Goal: Task Accomplishment & Management: Use online tool/utility

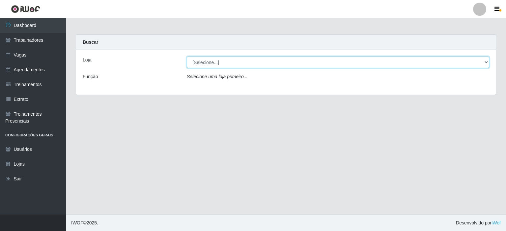
click at [240, 64] on select "[Selecione...] [PERSON_NAME]" at bounding box center [338, 63] width 302 height 12
select select "430"
click at [187, 57] on select "[Selecione...] [PERSON_NAME]" at bounding box center [338, 63] width 302 height 12
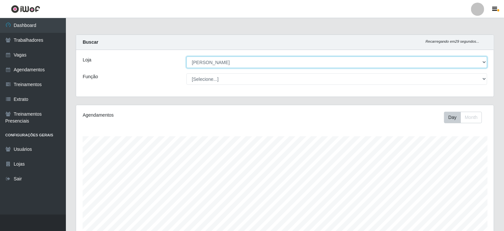
scroll to position [137, 417]
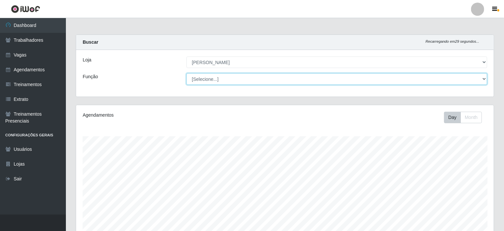
click at [222, 76] on select "[Selecione...] Auxiliar de Estacionamento Auxiliar de Estacionamento + Auxiliar…" at bounding box center [336, 79] width 301 height 12
click at [186, 73] on select "[Selecione...] Auxiliar de Estacionamento Auxiliar de Estacionamento + Auxiliar…" at bounding box center [336, 79] width 301 height 12
click at [225, 78] on select "[Selecione...] Auxiliar de Estacionamento Auxiliar de Estacionamento + Auxiliar…" at bounding box center [336, 79] width 301 height 12
select select "70"
click at [186, 73] on select "[Selecione...] Auxiliar de Estacionamento Auxiliar de Estacionamento + Auxiliar…" at bounding box center [336, 79] width 301 height 12
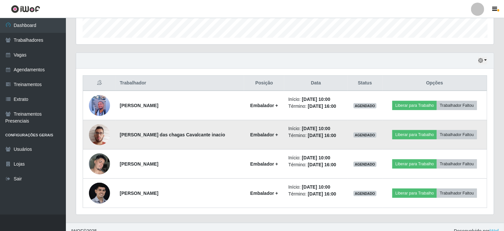
scroll to position [204, 0]
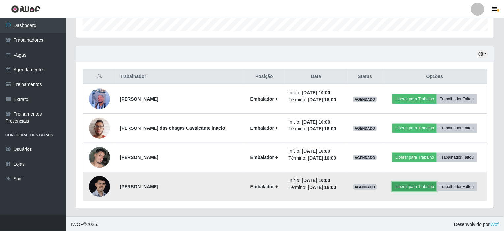
click at [406, 187] on button "Liberar para Trabalho" at bounding box center [414, 186] width 44 height 9
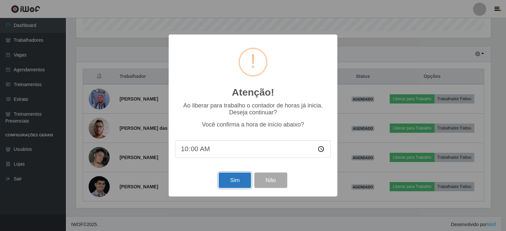
click at [235, 179] on button "Sim" at bounding box center [235, 180] width 32 height 15
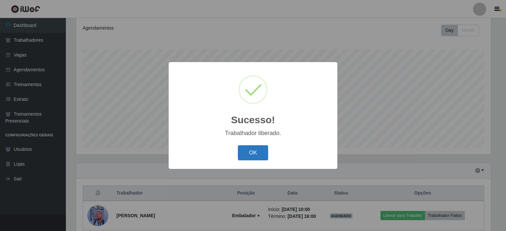
click at [252, 154] on button "OK" at bounding box center [253, 152] width 31 height 15
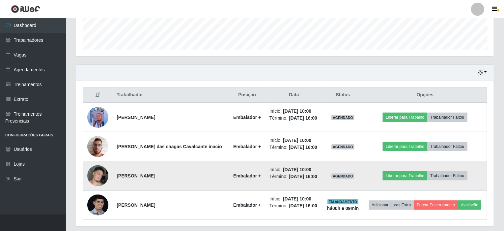
scroll to position [204, 0]
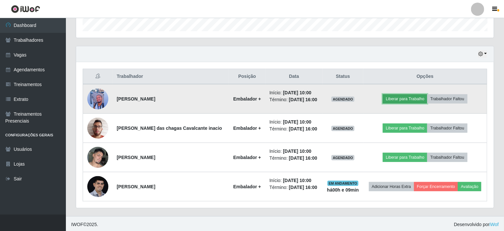
click at [396, 98] on button "Liberar para Trabalho" at bounding box center [404, 98] width 44 height 9
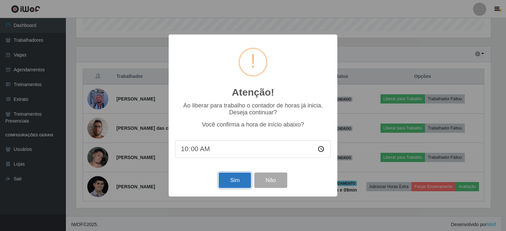
click at [235, 177] on button "Sim" at bounding box center [235, 180] width 32 height 15
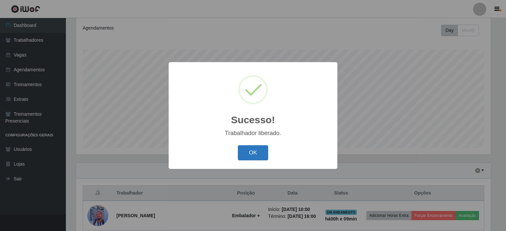
click at [247, 153] on button "OK" at bounding box center [253, 152] width 31 height 15
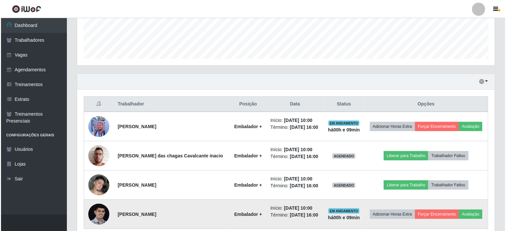
scroll to position [204, 0]
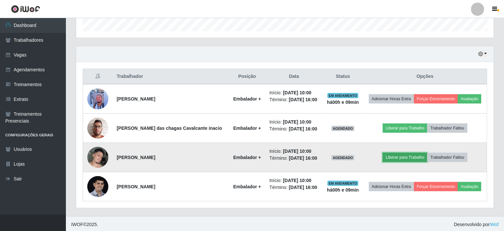
click at [398, 155] on button "Liberar para Trabalho" at bounding box center [404, 157] width 44 height 9
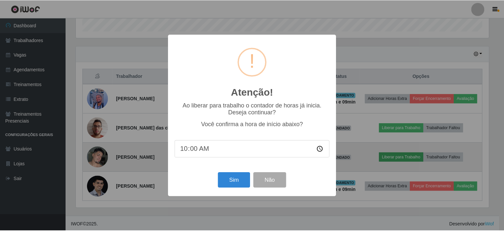
scroll to position [137, 415]
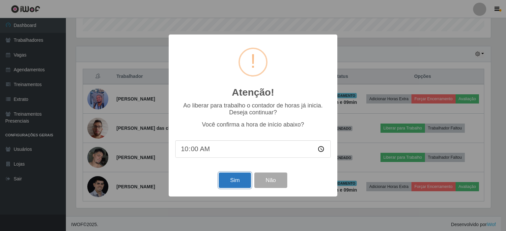
click at [235, 181] on button "Sim" at bounding box center [235, 180] width 32 height 15
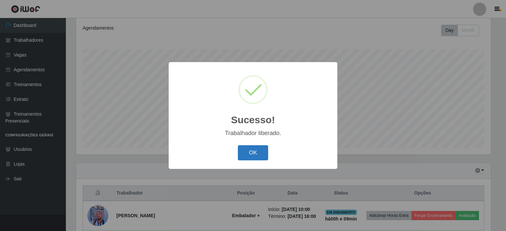
drag, startPoint x: 265, startPoint y: 155, endPoint x: 274, endPoint y: 154, distance: 9.0
click at [265, 155] on button "OK" at bounding box center [253, 152] width 31 height 15
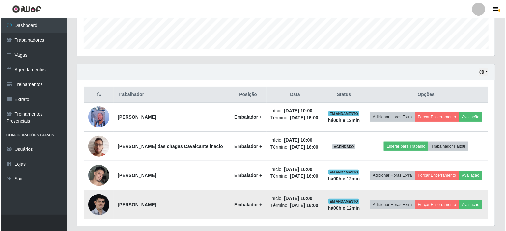
scroll to position [204, 0]
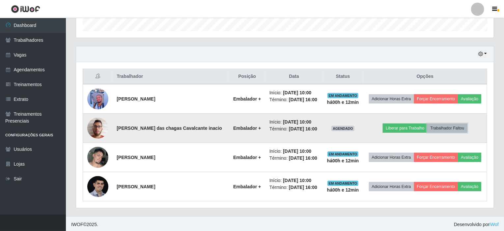
click at [453, 126] on button "Trabalhador Faltou" at bounding box center [447, 128] width 40 height 9
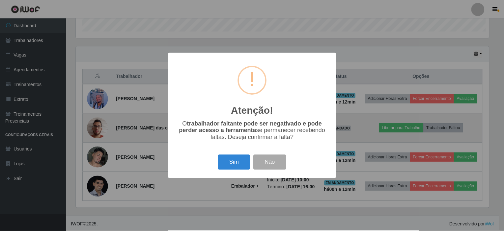
scroll to position [137, 415]
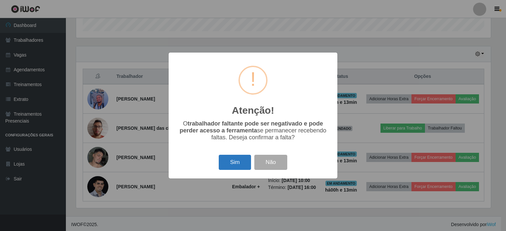
click at [233, 162] on button "Sim" at bounding box center [235, 162] width 32 height 15
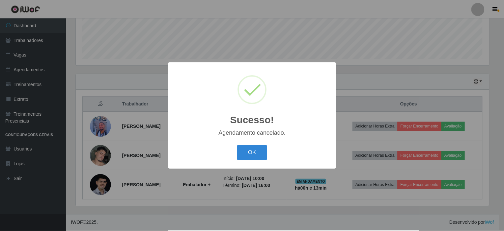
scroll to position [175, 0]
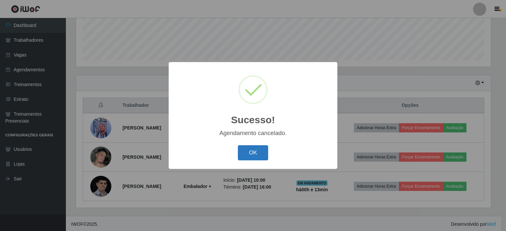
click at [244, 149] on button "OK" at bounding box center [253, 152] width 31 height 15
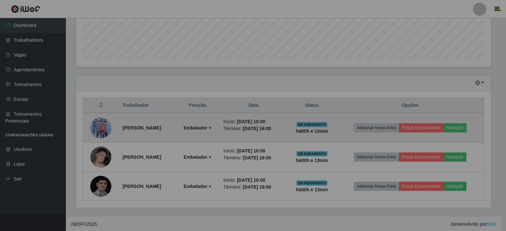
scroll to position [137, 417]
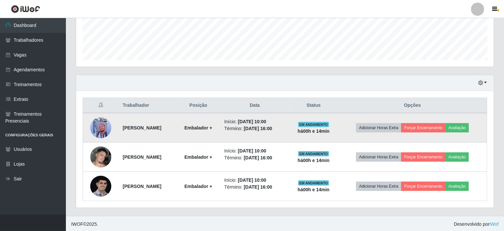
click at [97, 127] on img at bounding box center [100, 128] width 21 height 25
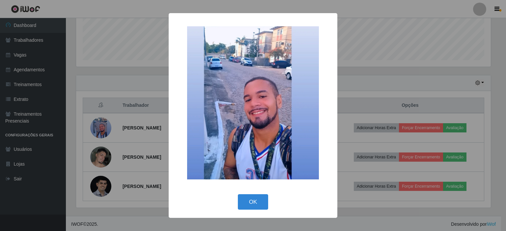
click at [95, 158] on div "× OK Cancel" at bounding box center [253, 115] width 506 height 231
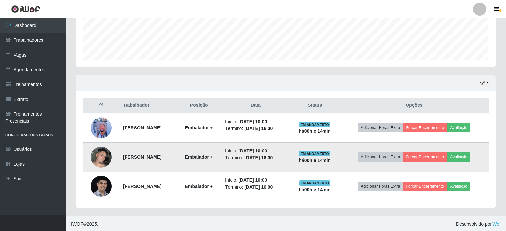
scroll to position [137, 417]
click at [97, 160] on img at bounding box center [100, 157] width 21 height 28
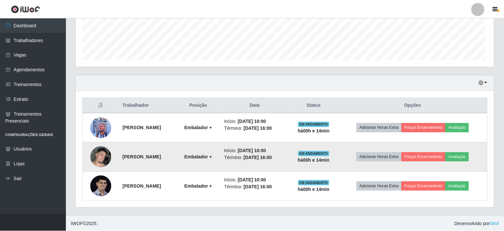
scroll to position [137, 415]
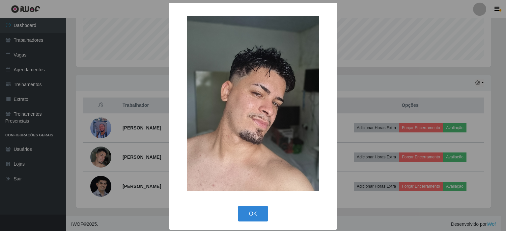
click at [98, 156] on div "× OK Cancel" at bounding box center [253, 115] width 506 height 231
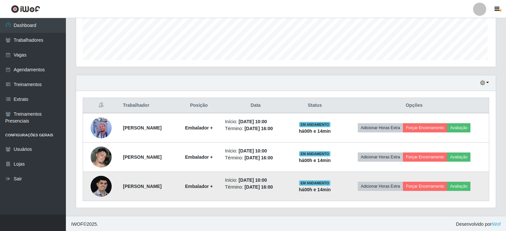
scroll to position [137, 417]
click at [96, 180] on img at bounding box center [100, 186] width 21 height 21
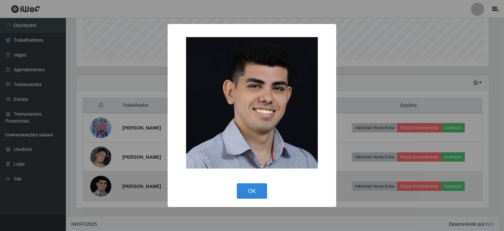
scroll to position [137, 415]
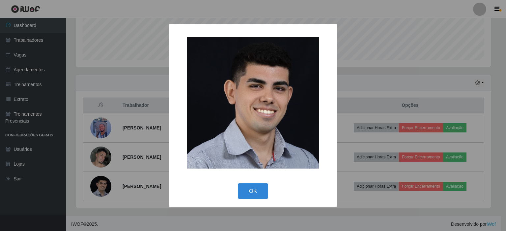
click at [97, 183] on div "× OK Cancel" at bounding box center [253, 115] width 506 height 231
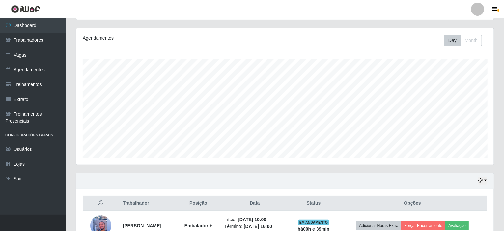
scroll to position [175, 0]
